Goal: Information Seeking & Learning: Learn about a topic

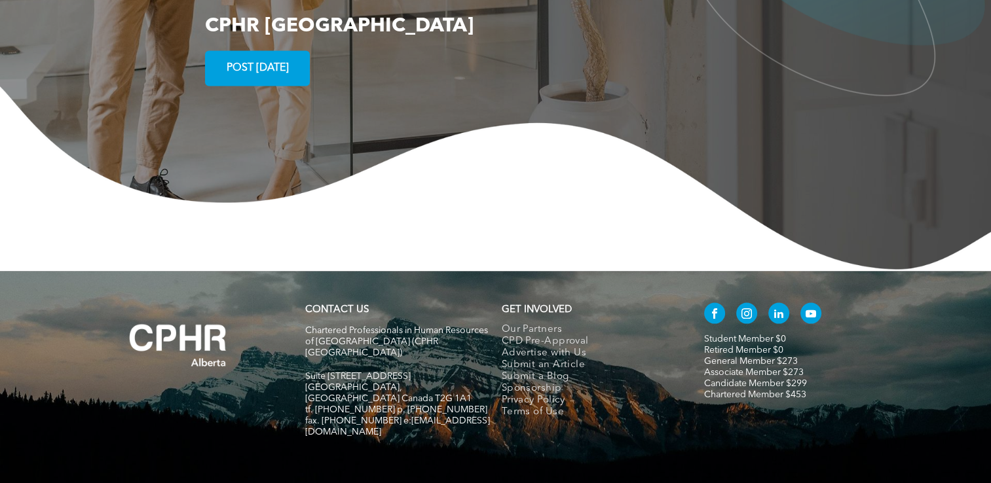
scroll to position [2561, 0]
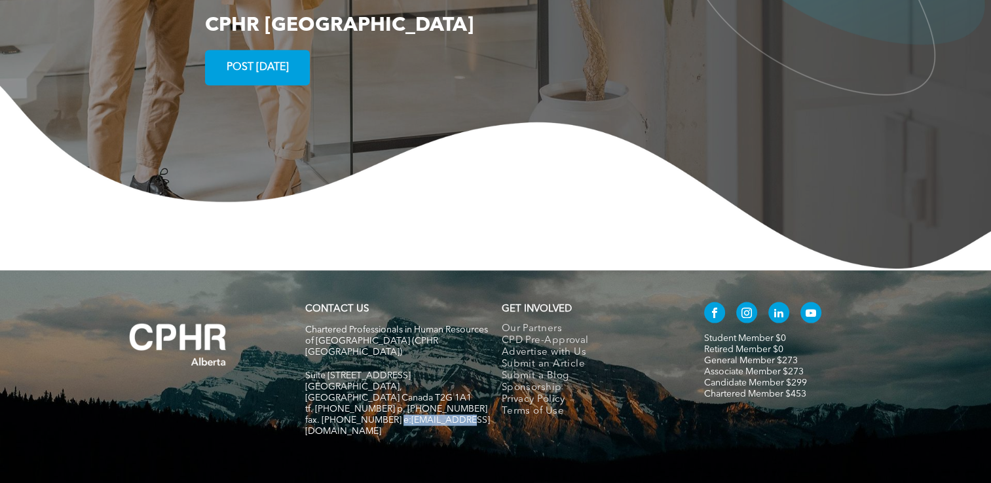
drag, startPoint x: 455, startPoint y: 356, endPoint x: 390, endPoint y: 352, distance: 64.9
click at [390, 415] on h5 "fax. [PHONE_NUMBER] e:[EMAIL_ADDRESS][DOMAIN_NAME]" at bounding box center [397, 426] width 185 height 22
copy span "[EMAIL_ADDRESS][DOMAIN_NAME]"
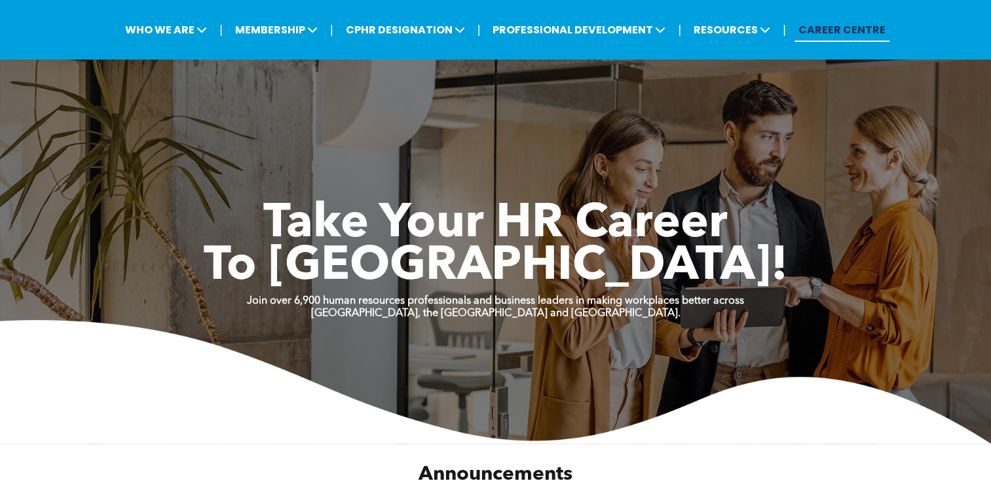
scroll to position [0, 0]
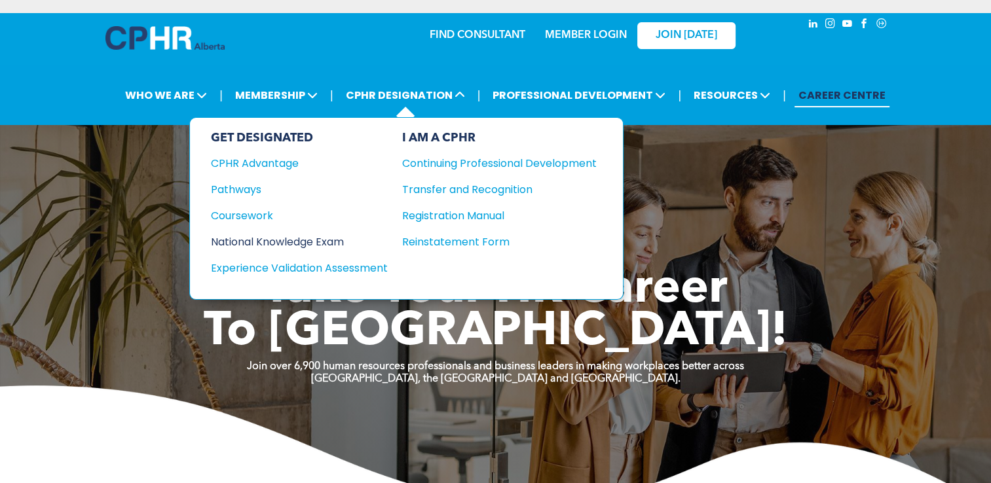
click at [278, 239] on div "National Knowledge Exam" at bounding box center [290, 242] width 159 height 16
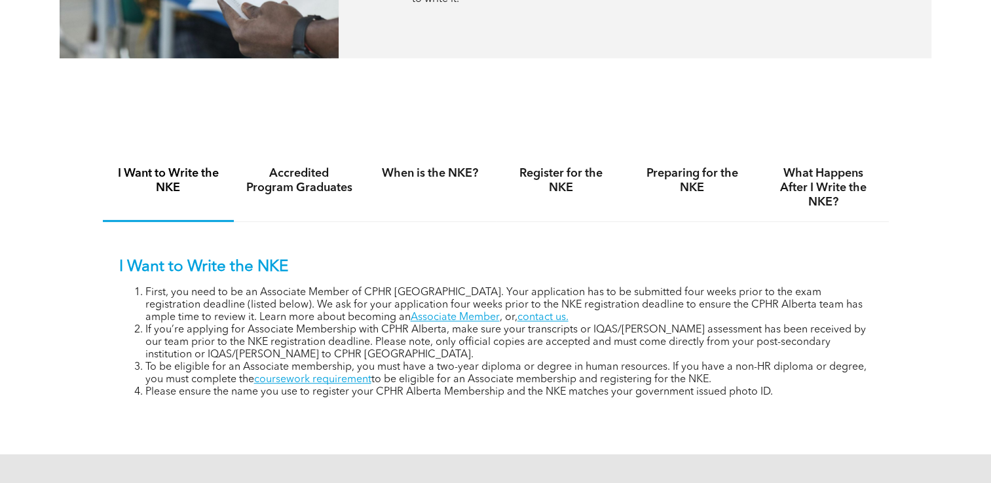
scroll to position [851, 0]
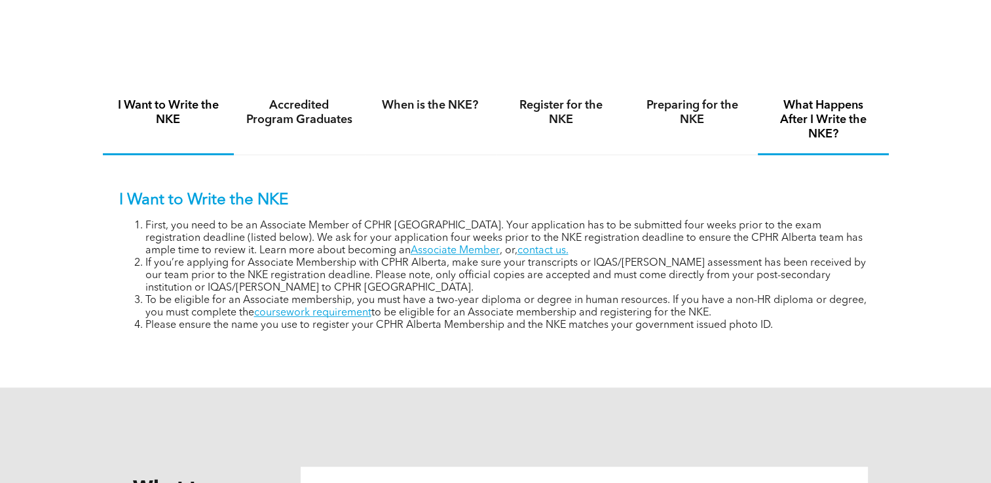
click at [818, 127] on h4 "What Happens After I Write the NKE?" at bounding box center [822, 119] width 107 height 43
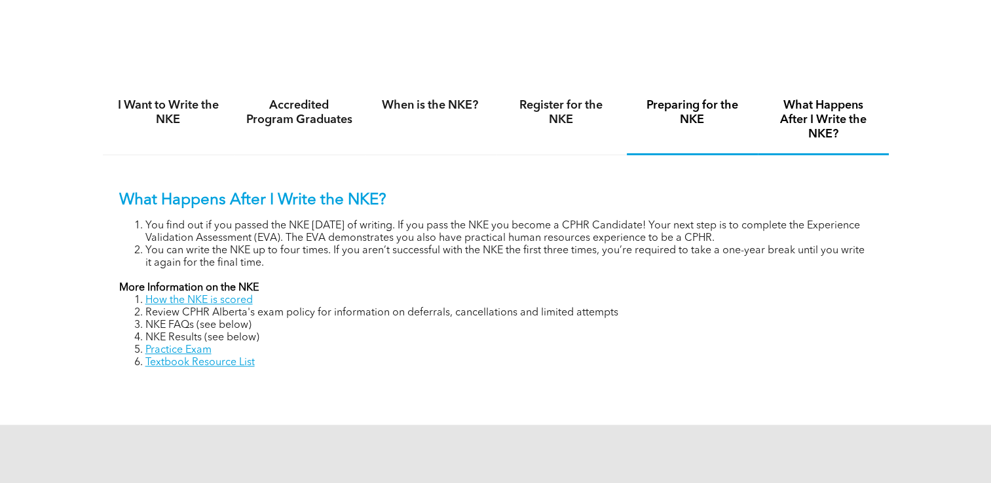
click at [655, 116] on h4 "Preparing for the NKE" at bounding box center [691, 112] width 107 height 29
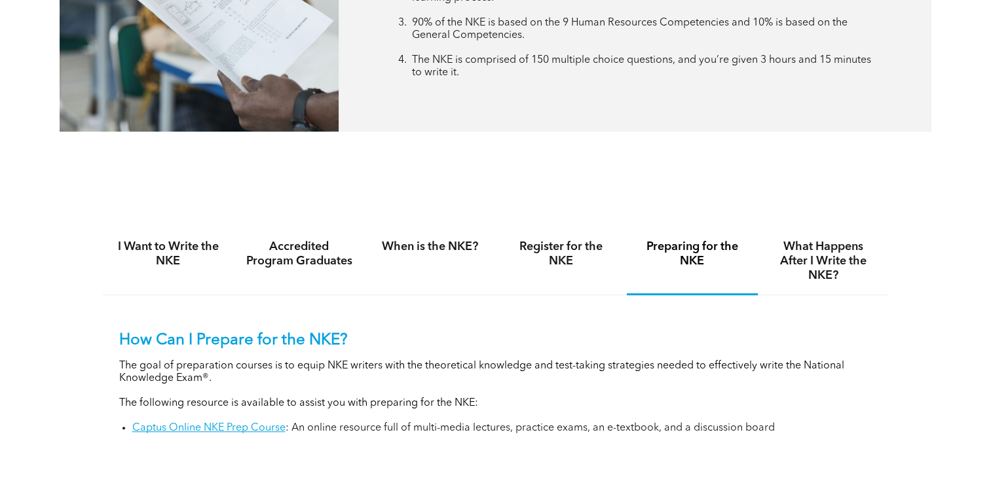
scroll to position [720, 0]
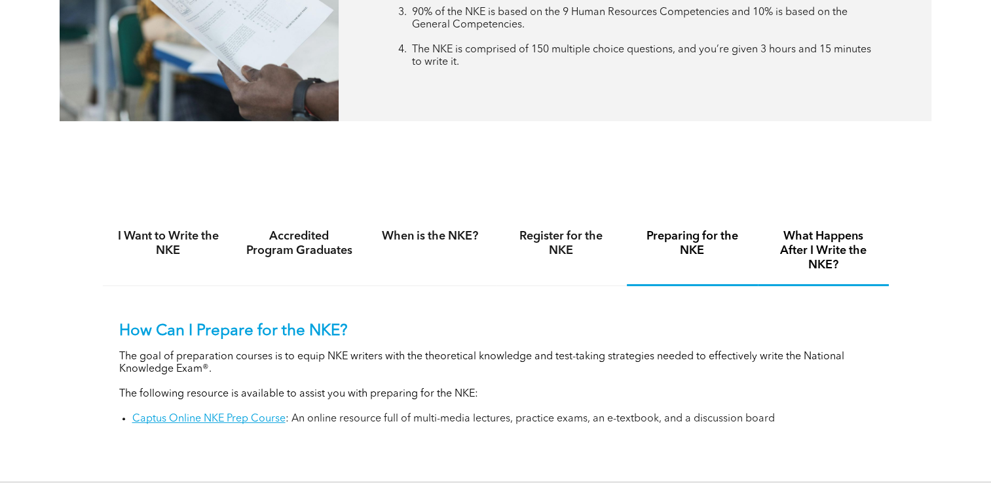
click at [802, 255] on h4 "What Happens After I Write the NKE?" at bounding box center [822, 250] width 107 height 43
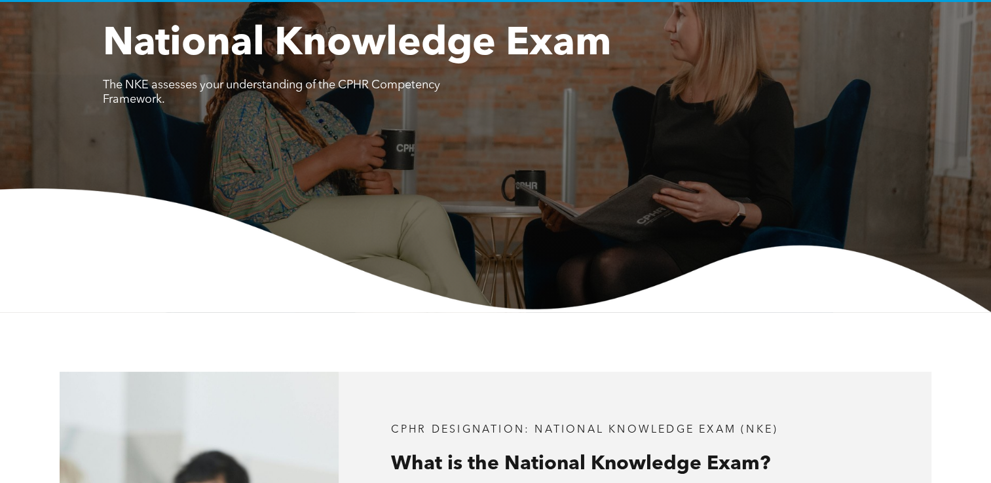
scroll to position [0, 0]
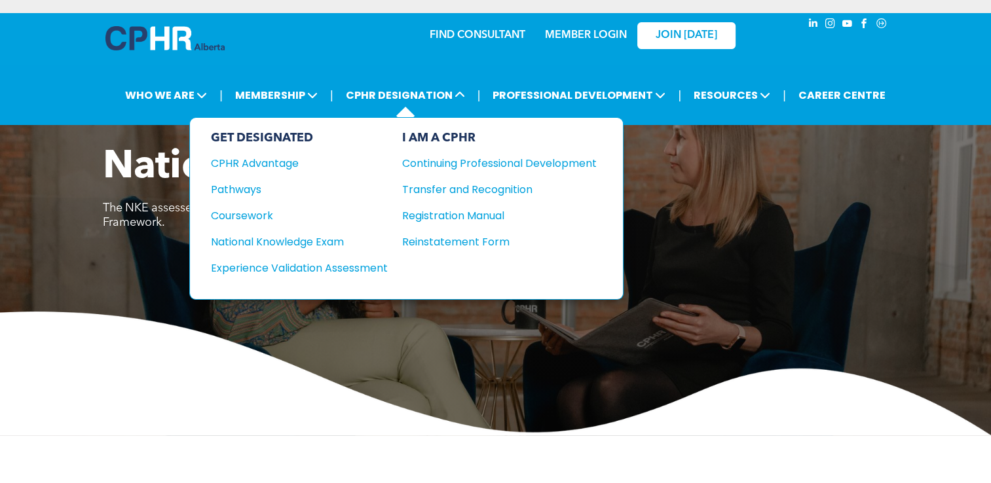
click at [326, 247] on div "GET DESIGNATED CPHR Advantage Pathways Coursework National Knowledge Exam" at bounding box center [299, 208] width 177 height 155
click at [325, 241] on div "National Knowledge Exam" at bounding box center [290, 242] width 159 height 16
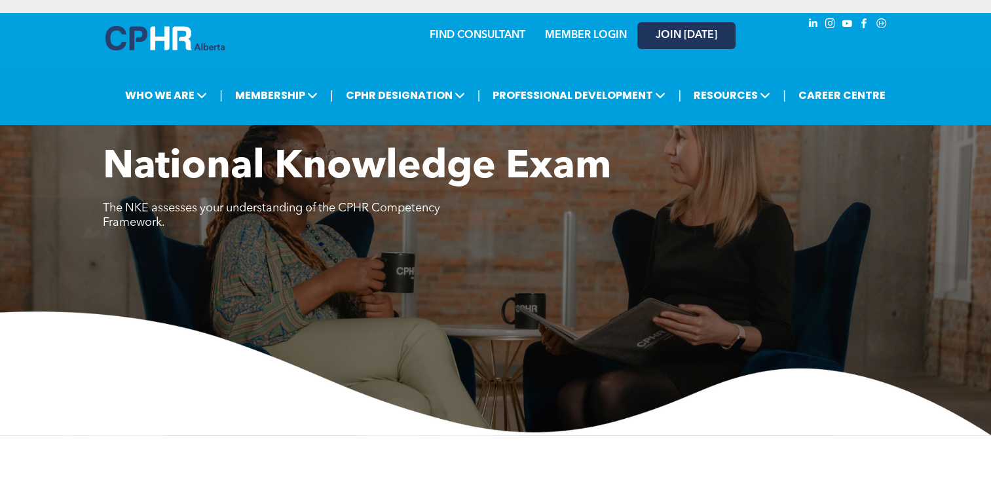
click at [713, 43] on link "JOIN [DATE]" at bounding box center [686, 35] width 98 height 27
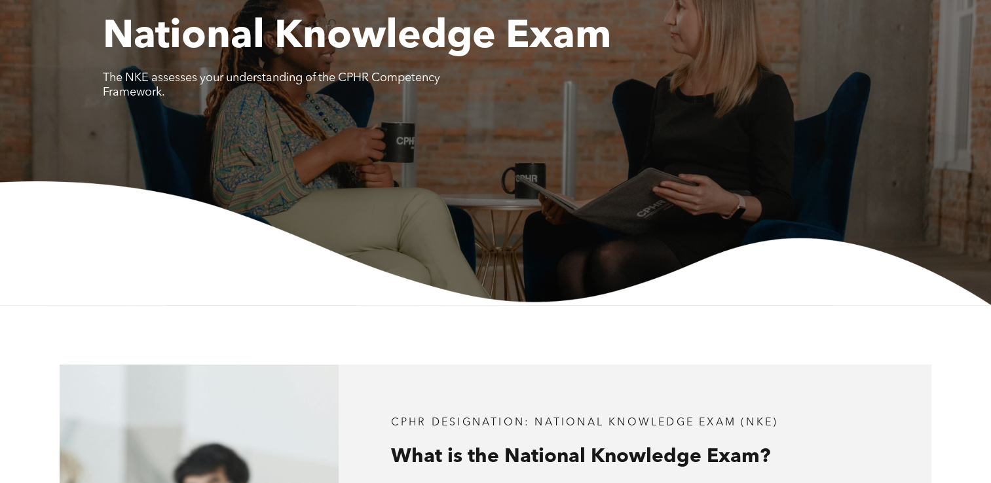
scroll to position [131, 0]
